Goal: Transaction & Acquisition: Purchase product/service

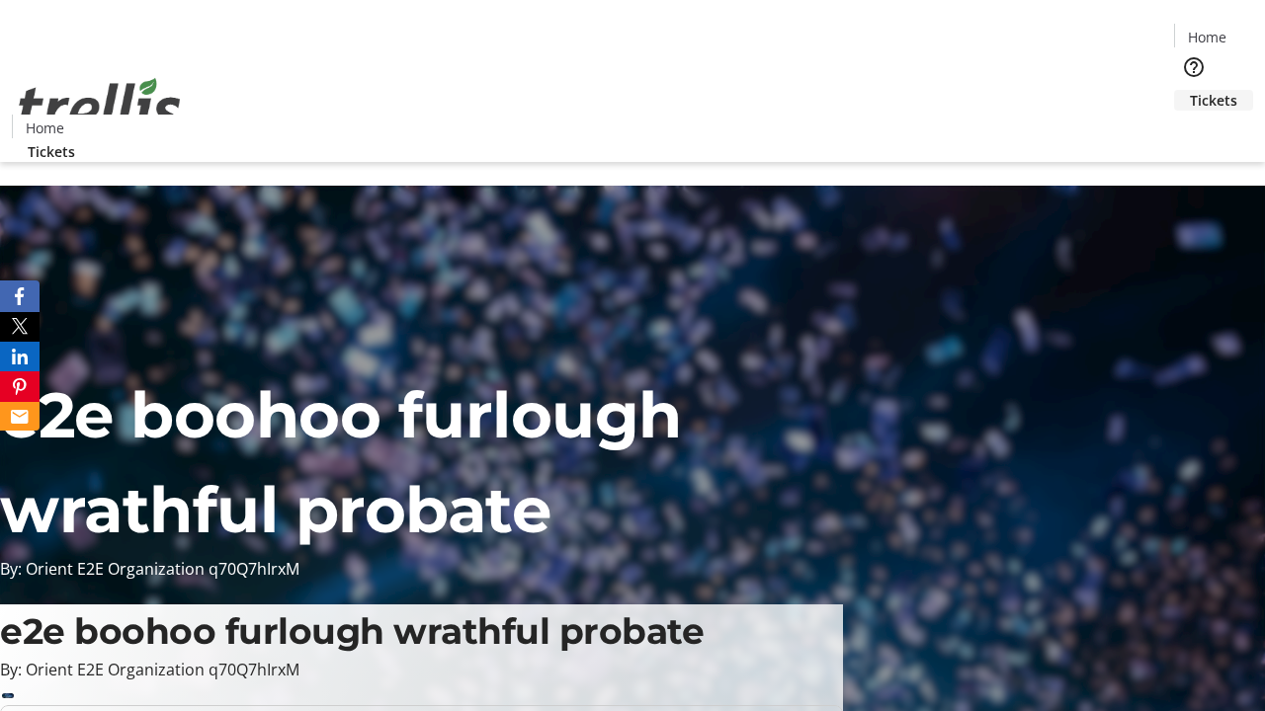
click at [1189, 90] on span "Tickets" at bounding box center [1212, 100] width 47 height 21
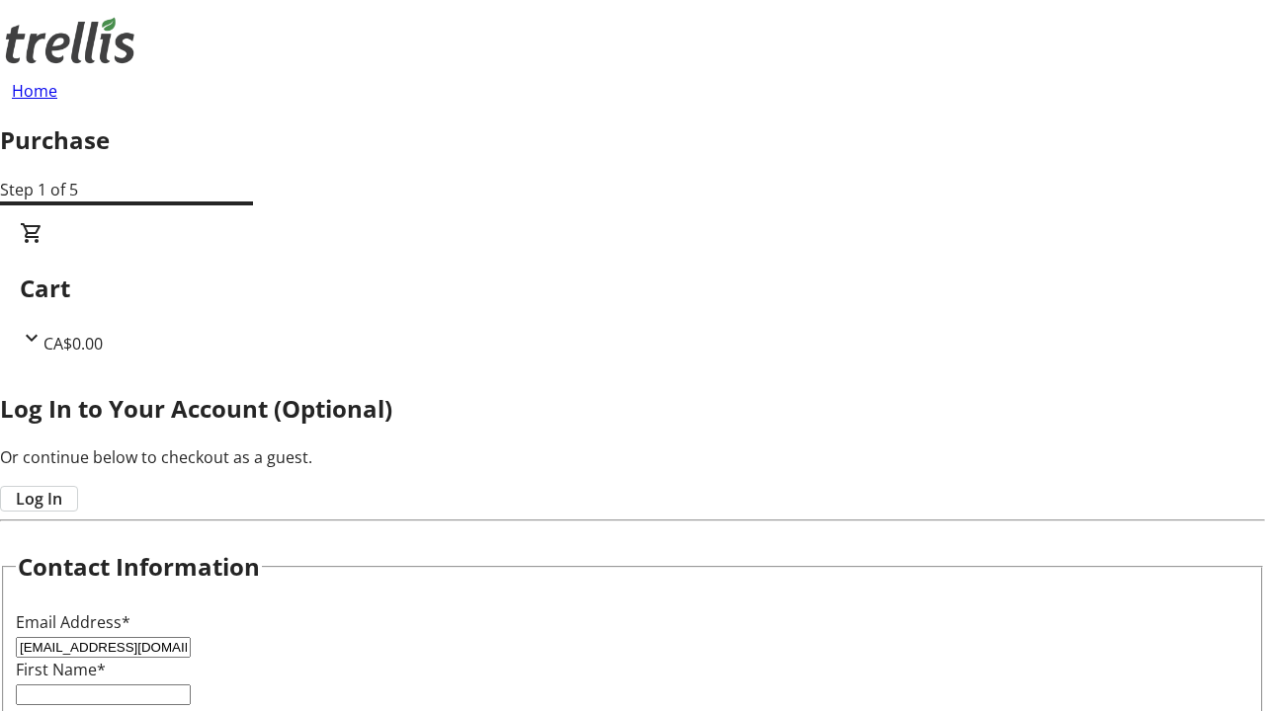
type input "[EMAIL_ADDRESS][DOMAIN_NAME]"
type input "Xander"
type input "[PERSON_NAME]"
